Goal: Task Accomplishment & Management: Use online tool/utility

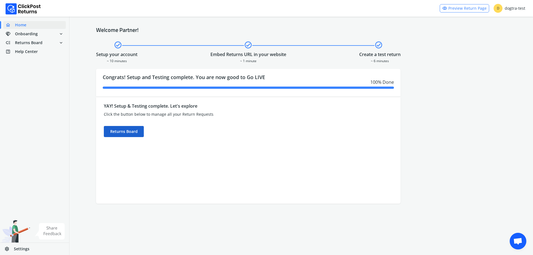
click at [119, 136] on div "Returns Board" at bounding box center [124, 131] width 40 height 11
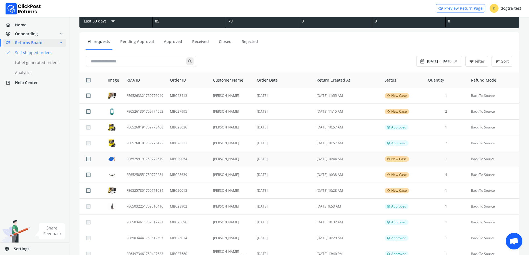
scroll to position [28, 0]
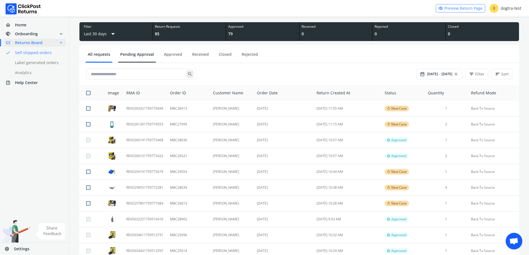
click at [130, 58] on link "Pending Approval" at bounding box center [137, 57] width 38 height 10
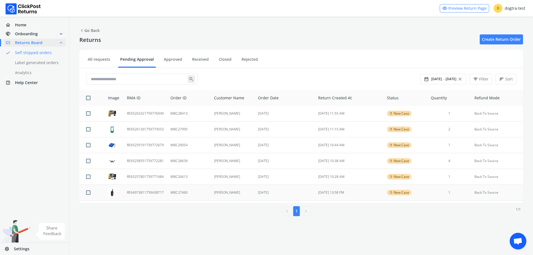
click at [208, 196] on td "MBC27460" at bounding box center [189, 193] width 44 height 16
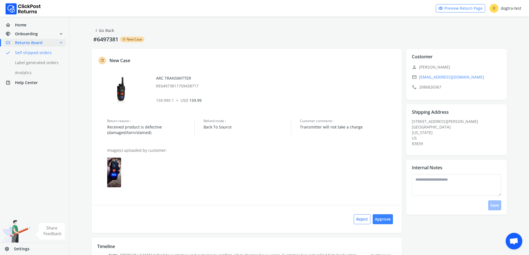
click at [104, 31] on link "chevron_left Go Back" at bounding box center [104, 31] width 20 height 8
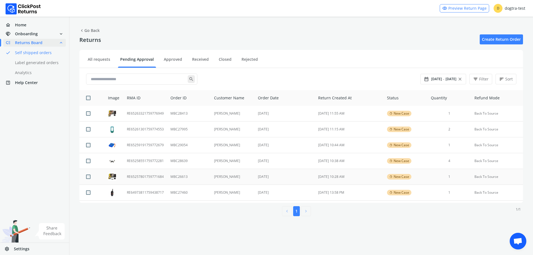
click at [158, 174] on td "RE65257801759771684" at bounding box center [146, 177] width 44 height 16
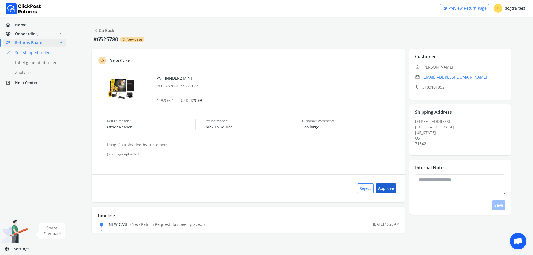
click at [389, 190] on button "Approve" at bounding box center [386, 189] width 20 height 10
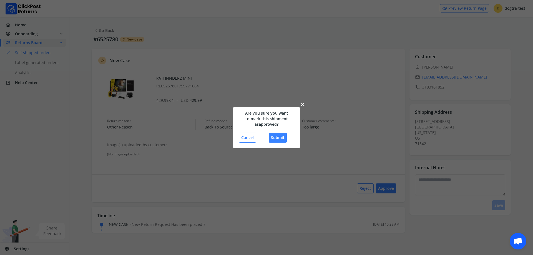
click at [277, 132] on div "close Are you sure you want to mark this shipment as approved ? Cancel Submit" at bounding box center [266, 127] width 67 height 41
click at [277, 136] on button "Submit" at bounding box center [278, 138] width 18 height 10
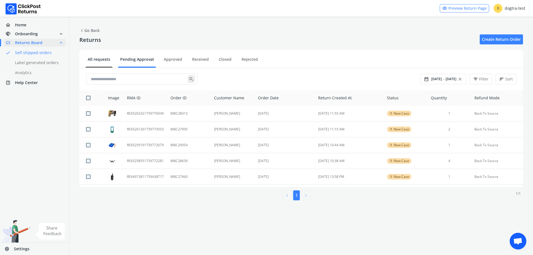
click at [89, 62] on link "All requests" at bounding box center [99, 62] width 27 height 10
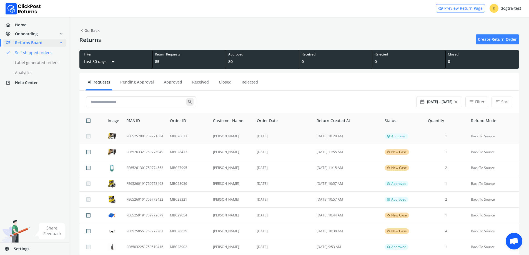
click at [250, 139] on td "[PERSON_NAME]" at bounding box center [232, 137] width 44 height 16
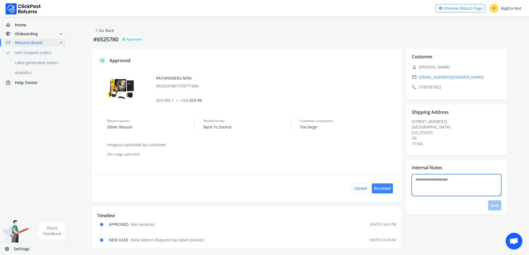
click at [463, 186] on textarea at bounding box center [456, 185] width 89 height 22
type textarea "**********"
click at [490, 204] on button "Save" at bounding box center [494, 206] width 13 height 10
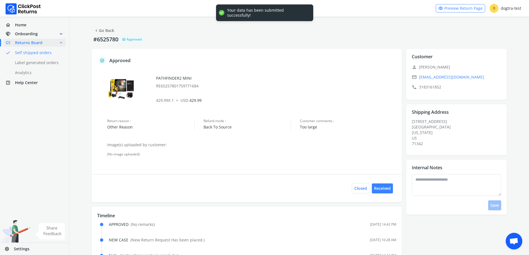
click at [109, 32] on link "chevron_left Go Back" at bounding box center [104, 31] width 20 height 8
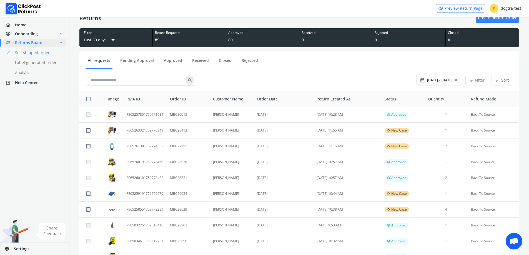
scroll to position [21, 0]
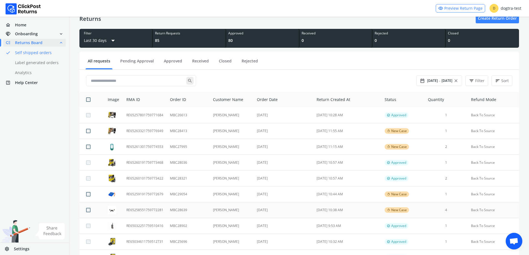
click at [227, 211] on td "[PERSON_NAME]" at bounding box center [232, 211] width 44 height 16
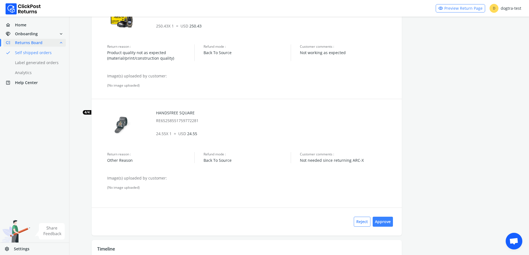
scroll to position [303, 0]
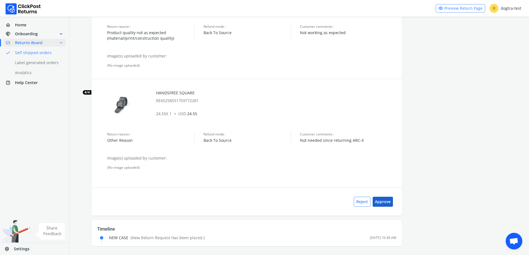
click at [386, 199] on button "Approve" at bounding box center [383, 202] width 20 height 10
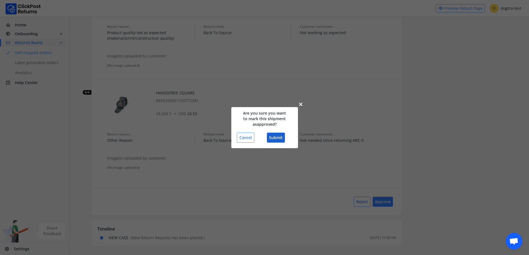
click at [275, 135] on button "Submit" at bounding box center [276, 138] width 18 height 10
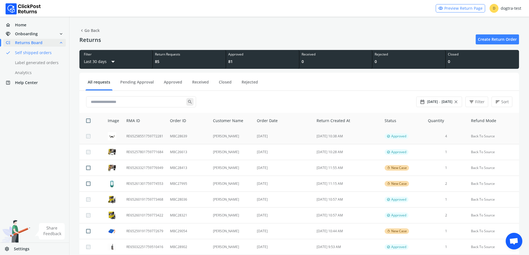
click at [275, 138] on td "[DATE]" at bounding box center [284, 137] width 60 height 16
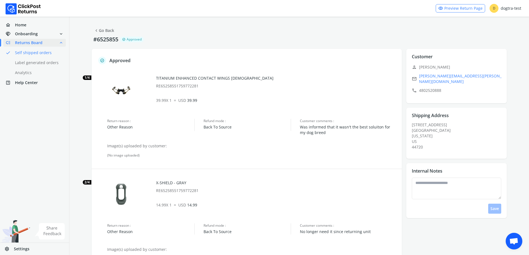
click at [108, 31] on link "chevron_left Go Back" at bounding box center [104, 31] width 20 height 8
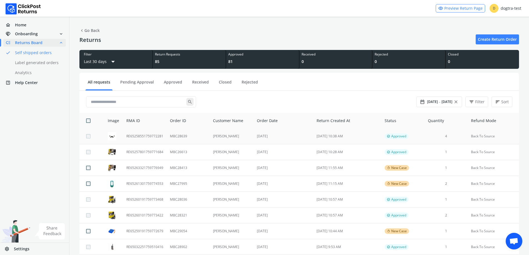
click at [208, 140] on td "MBC28639" at bounding box center [188, 137] width 43 height 16
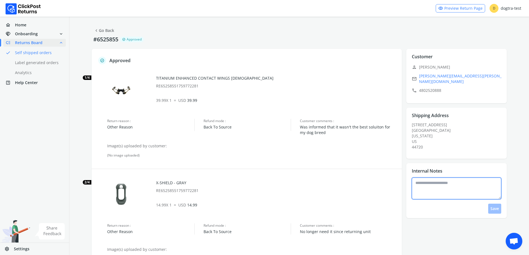
click at [434, 189] on textarea at bounding box center [456, 189] width 89 height 22
type textarea "**********"
click at [495, 205] on button "Save" at bounding box center [494, 209] width 13 height 10
click at [101, 30] on link "chevron_left Go Back" at bounding box center [104, 31] width 20 height 8
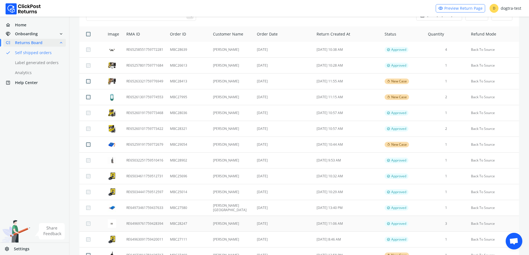
scroll to position [83, 0]
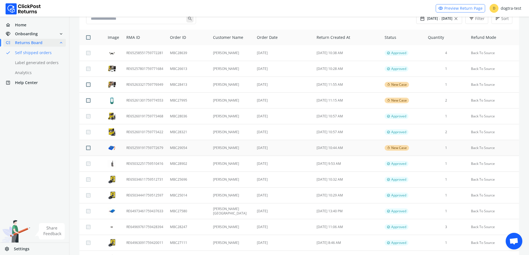
click at [274, 146] on td "[DATE]" at bounding box center [284, 148] width 60 height 16
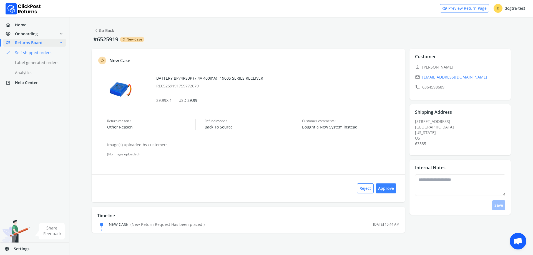
click at [101, 27] on link "chevron_left Go Back" at bounding box center [104, 31] width 20 height 8
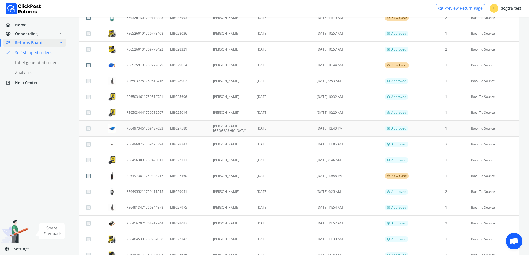
scroll to position [167, 0]
click at [202, 66] on td "MBC29054" at bounding box center [188, 65] width 43 height 16
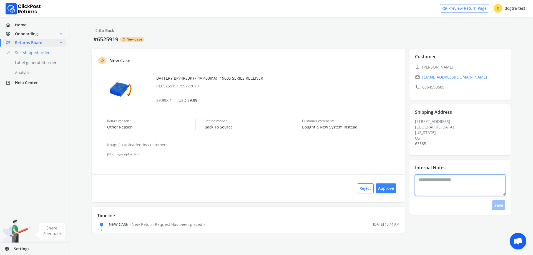
click at [433, 178] on textarea at bounding box center [460, 185] width 91 height 22
type textarea "**********"
click at [503, 206] on button "Save" at bounding box center [499, 206] width 13 height 10
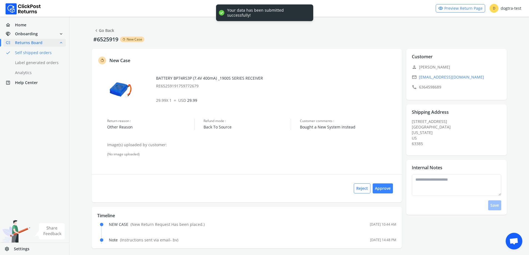
click at [105, 28] on link "chevron_left Go Back" at bounding box center [104, 31] width 20 height 8
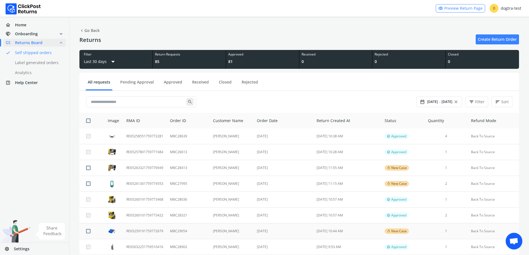
click at [225, 230] on td "[PERSON_NAME]" at bounding box center [232, 232] width 44 height 16
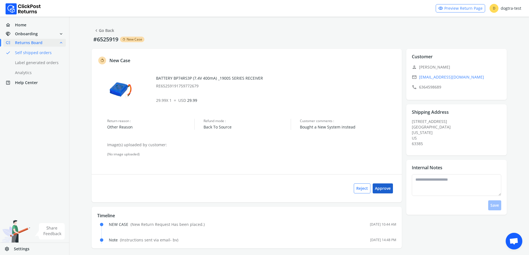
click at [386, 189] on button "Approve" at bounding box center [383, 189] width 20 height 10
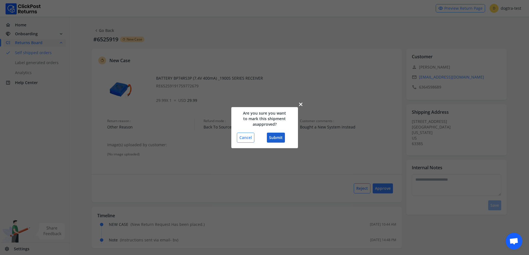
click at [274, 134] on button "Submit" at bounding box center [276, 138] width 18 height 10
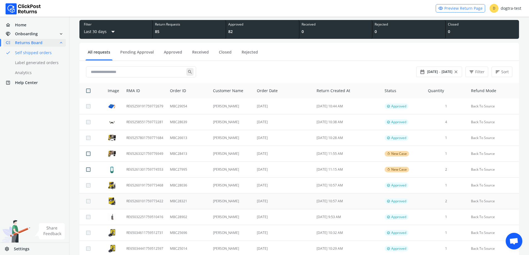
scroll to position [28, 0]
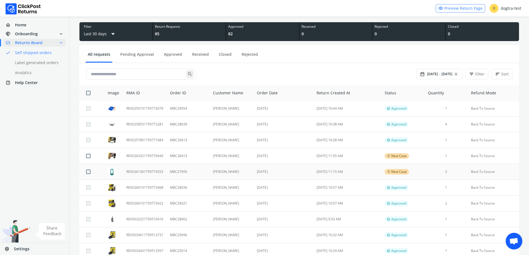
click at [276, 171] on td "[DATE]" at bounding box center [284, 172] width 60 height 16
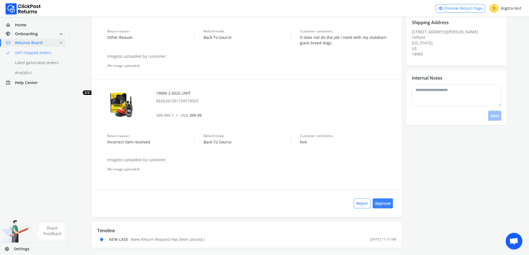
scroll to position [91, 0]
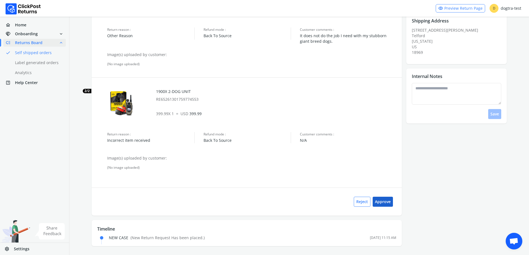
click at [385, 205] on button "Approve" at bounding box center [383, 202] width 20 height 10
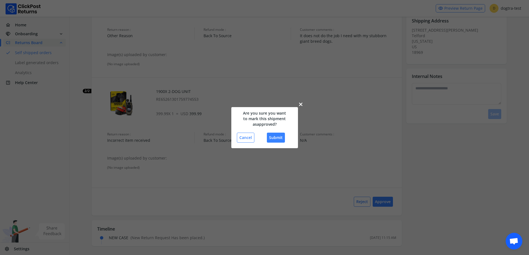
click at [302, 103] on span "close" at bounding box center [301, 105] width 6 height 8
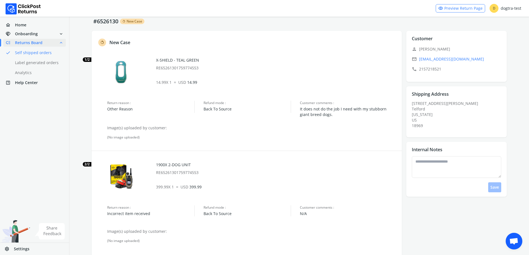
scroll to position [28, 0]
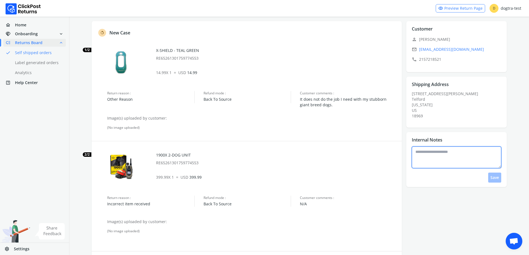
click at [444, 154] on textarea at bounding box center [456, 158] width 89 height 22
type textarea "**********"
click at [499, 180] on button "Save" at bounding box center [494, 178] width 13 height 10
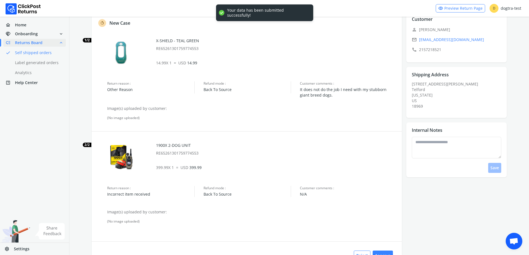
scroll to position [0, 0]
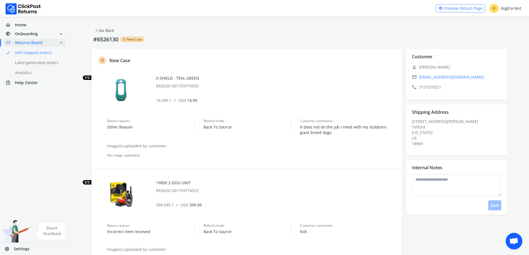
click at [106, 31] on link "chevron_left Go Back" at bounding box center [104, 31] width 20 height 8
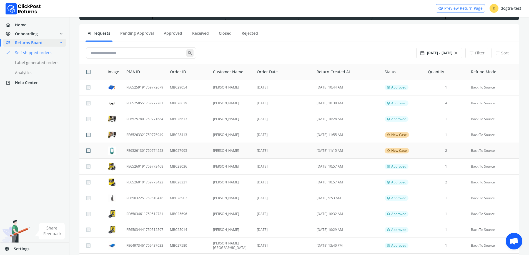
scroll to position [28, 0]
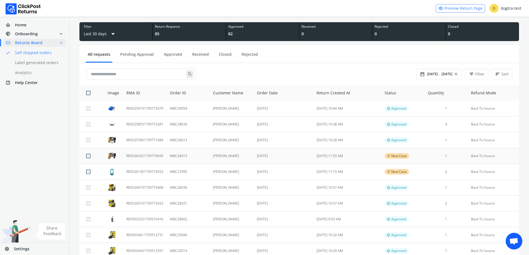
click at [276, 159] on td "[DATE]" at bounding box center [284, 156] width 60 height 16
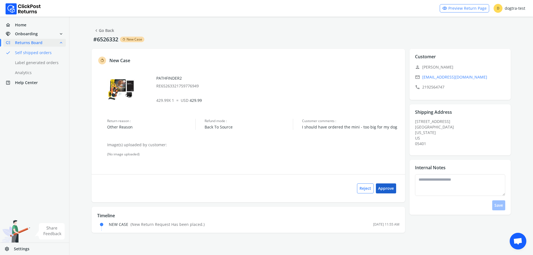
click at [393, 189] on button "Approve" at bounding box center [386, 189] width 20 height 10
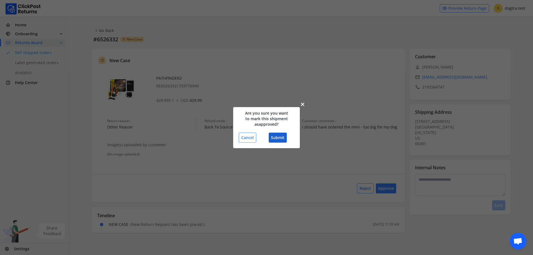
click at [281, 139] on button "Submit" at bounding box center [278, 138] width 18 height 10
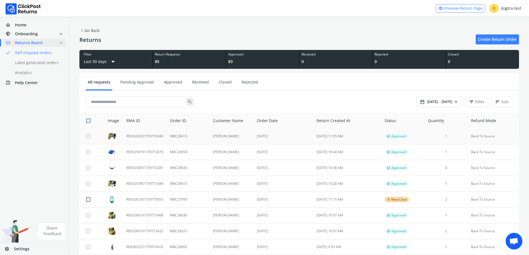
click at [198, 135] on td "MBC28413" at bounding box center [188, 137] width 43 height 16
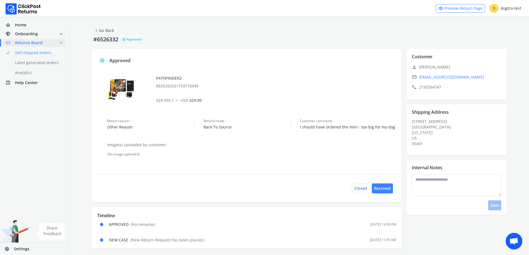
drag, startPoint x: 488, startPoint y: 210, endPoint x: 467, endPoint y: 199, distance: 23.5
click at [480, 205] on div "Save" at bounding box center [458, 192] width 93 height 36
click at [455, 191] on textarea at bounding box center [456, 185] width 89 height 22
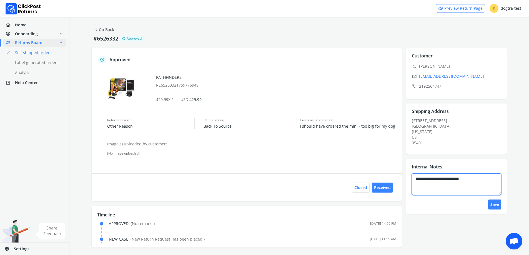
scroll to position [2, 0]
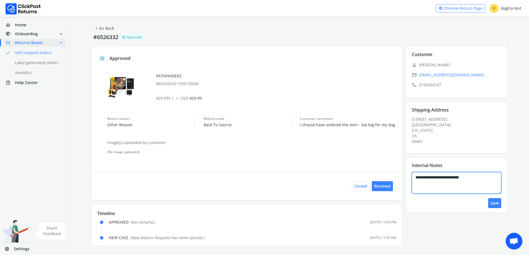
type textarea "**********"
click at [497, 206] on button "Save" at bounding box center [494, 203] width 13 height 10
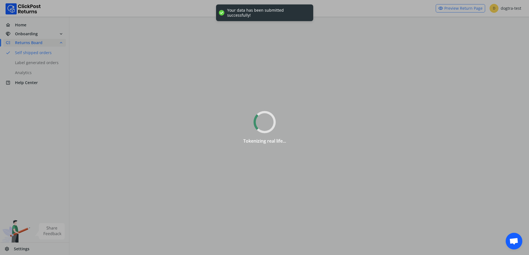
scroll to position [0, 0]
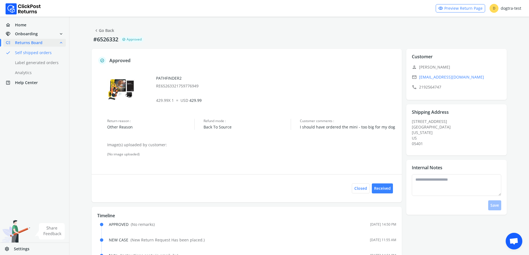
click at [106, 30] on link "chevron_left Go Back" at bounding box center [104, 31] width 20 height 8
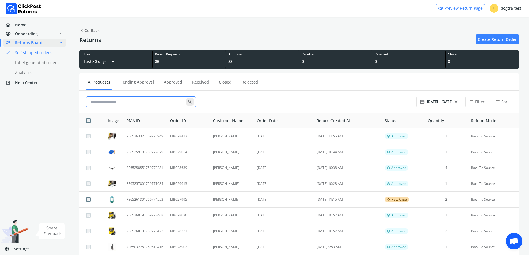
click at [133, 99] on input "text" at bounding box center [138, 102] width 98 height 10
paste input "********"
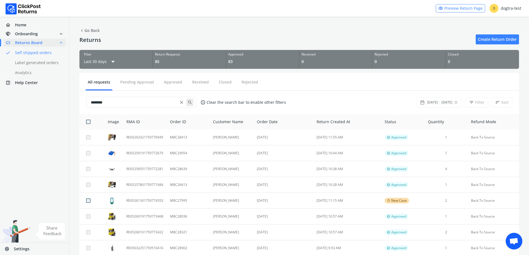
type input "********"
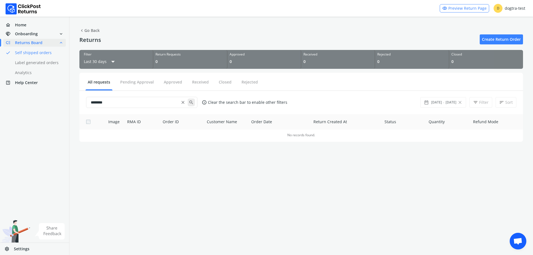
click at [89, 31] on span "chevron_left Go Back" at bounding box center [89, 31] width 20 height 8
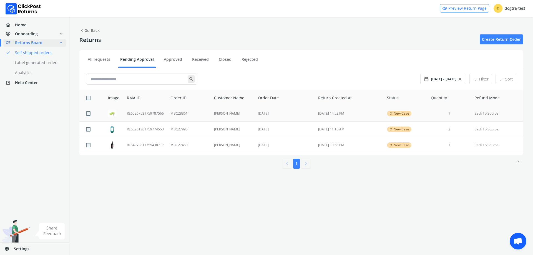
click at [273, 114] on td "[DATE]" at bounding box center [285, 114] width 60 height 16
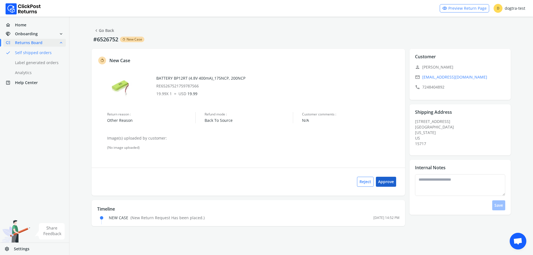
click at [387, 181] on button "Approve" at bounding box center [386, 182] width 20 height 10
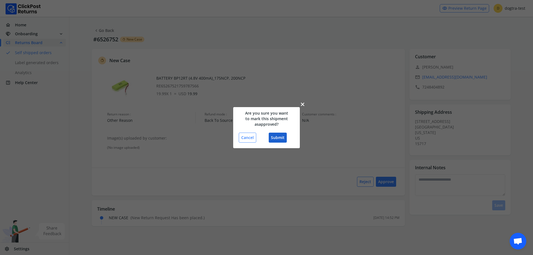
click at [277, 138] on button "Submit" at bounding box center [278, 138] width 18 height 10
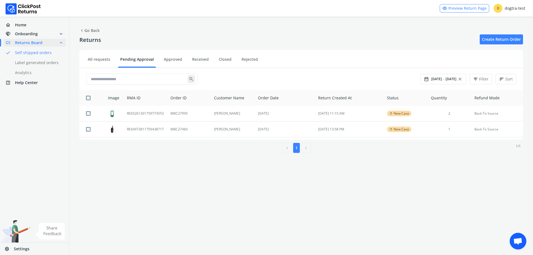
click at [88, 54] on ul "All requests Pending Approval Approved Received Closed Rejected" at bounding box center [301, 60] width 444 height 16
click at [105, 61] on link "All requests" at bounding box center [99, 62] width 27 height 10
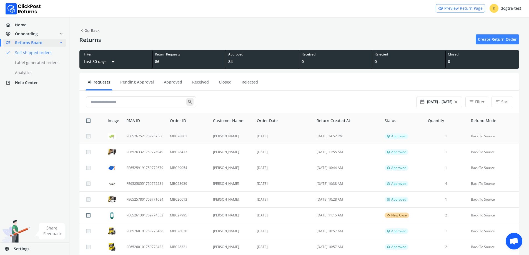
click at [191, 140] on td "MBC28861" at bounding box center [188, 137] width 43 height 16
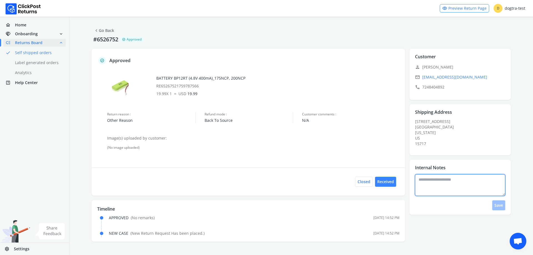
click at [455, 187] on textarea at bounding box center [460, 185] width 91 height 22
type textarea "**********"
click at [499, 204] on button "Save" at bounding box center [499, 206] width 13 height 10
